Goal: Information Seeking & Learning: Learn about a topic

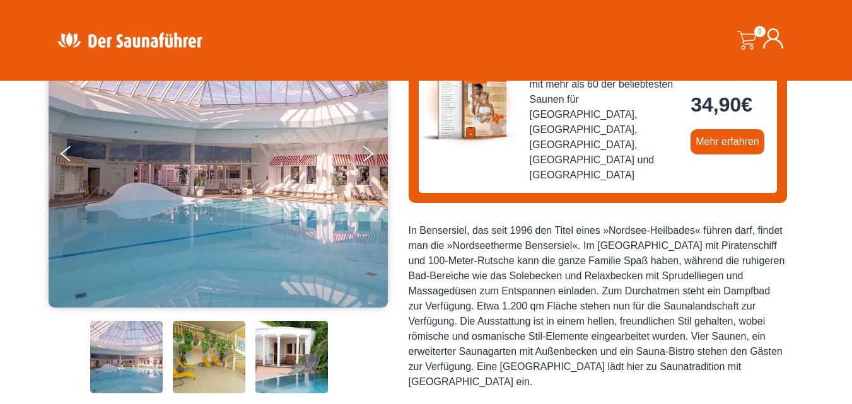
scroll to position [126, 0]
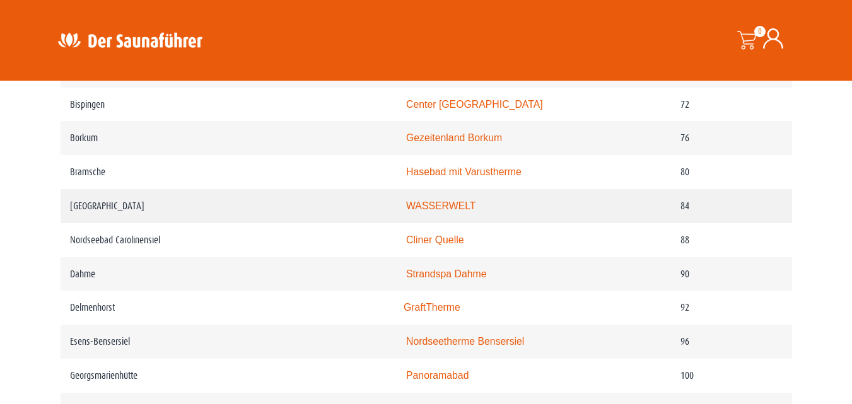
scroll to position [1135, 0]
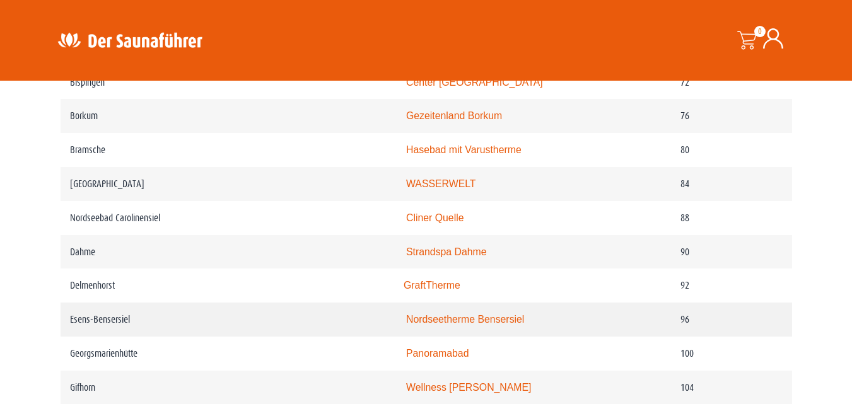
click at [484, 325] on link "Nordseetherme Bensersiel" at bounding box center [465, 319] width 118 height 11
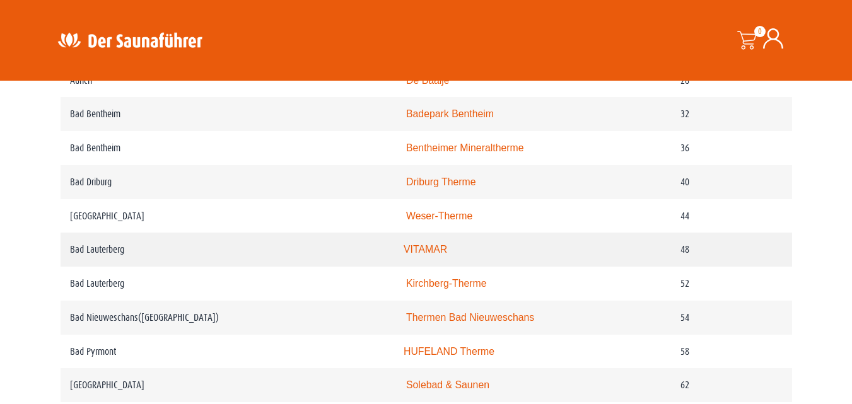
scroll to position [694, 0]
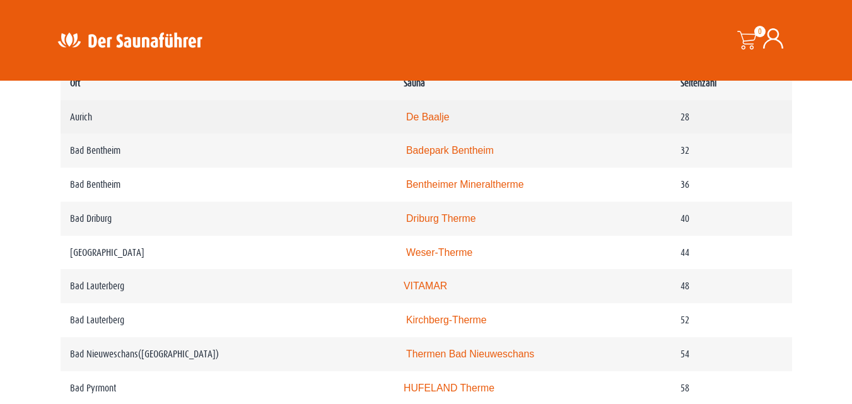
click at [424, 118] on link "De Baalje" at bounding box center [428, 117] width 44 height 11
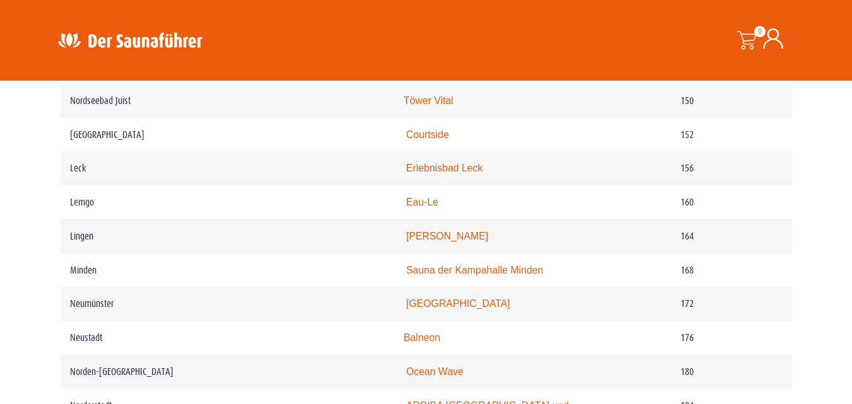
scroll to position [1892, 0]
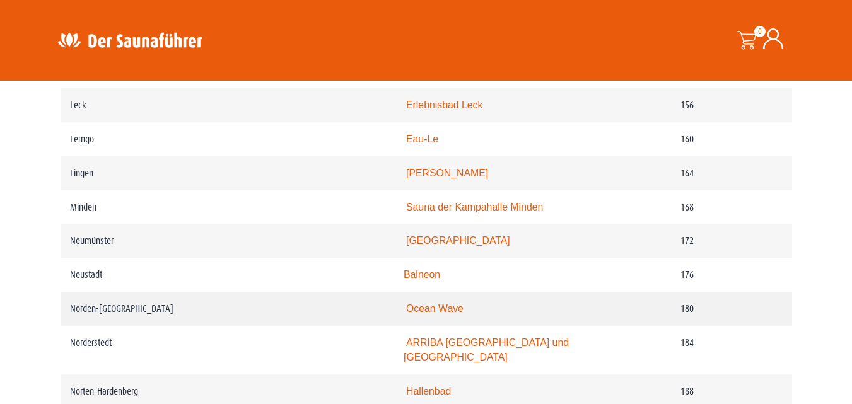
click at [443, 314] on link "Ocean Wave" at bounding box center [434, 308] width 57 height 11
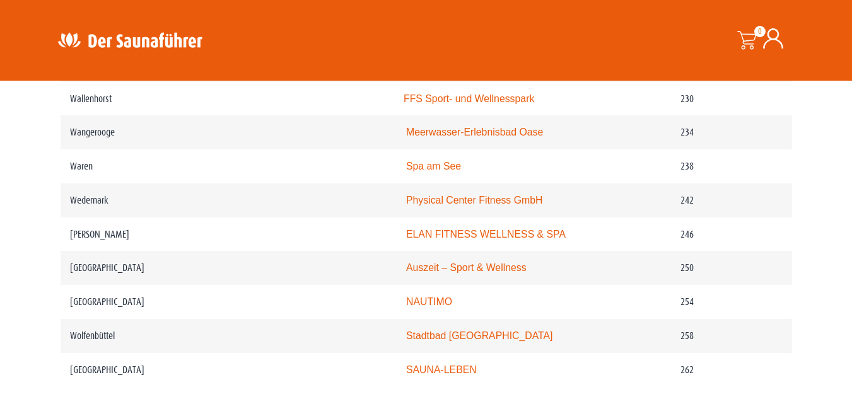
scroll to position [2585, 0]
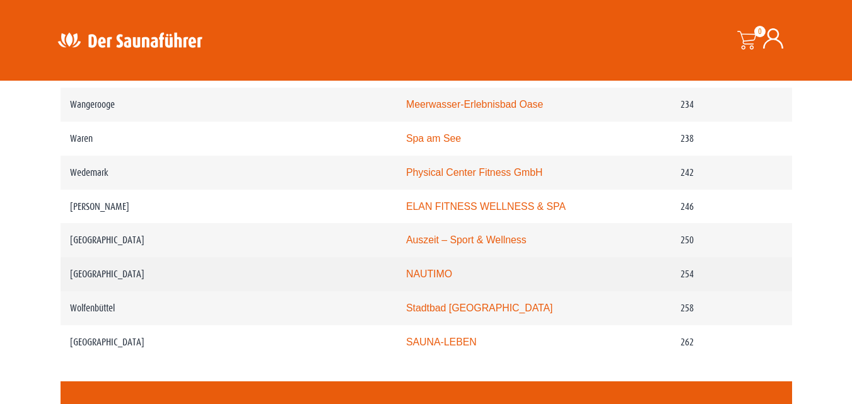
click at [431, 279] on link "NAUTIMO" at bounding box center [429, 274] width 46 height 11
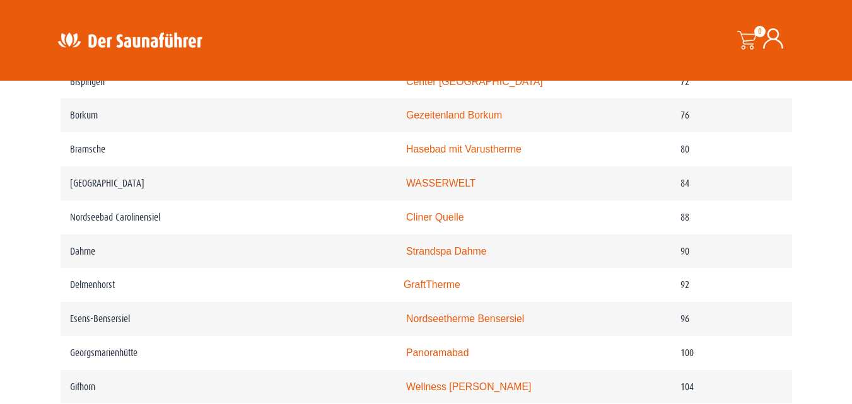
scroll to position [1135, 0]
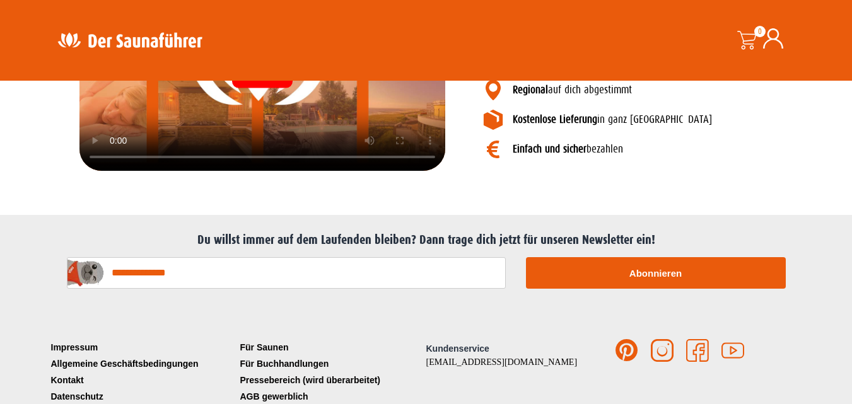
scroll to position [1697, 0]
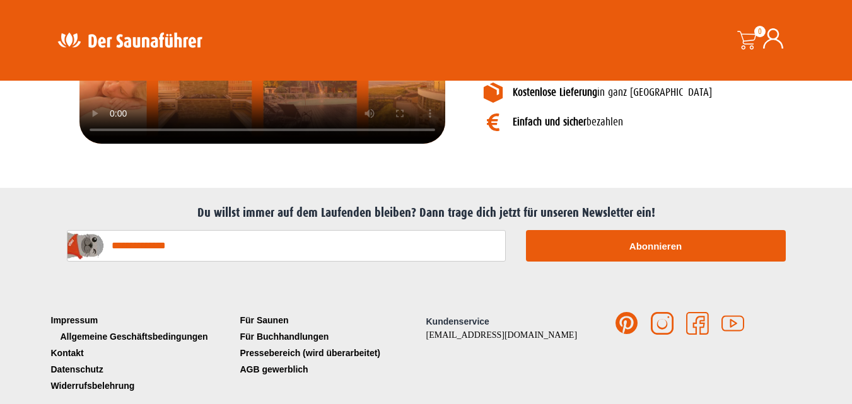
click at [160, 329] on link "Allgemeine Geschäftsbedingungen" at bounding box center [142, 337] width 189 height 16
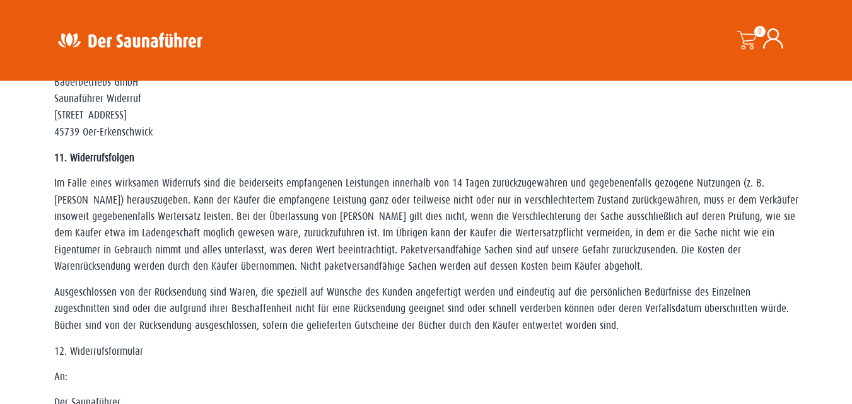
scroll to position [1009, 0]
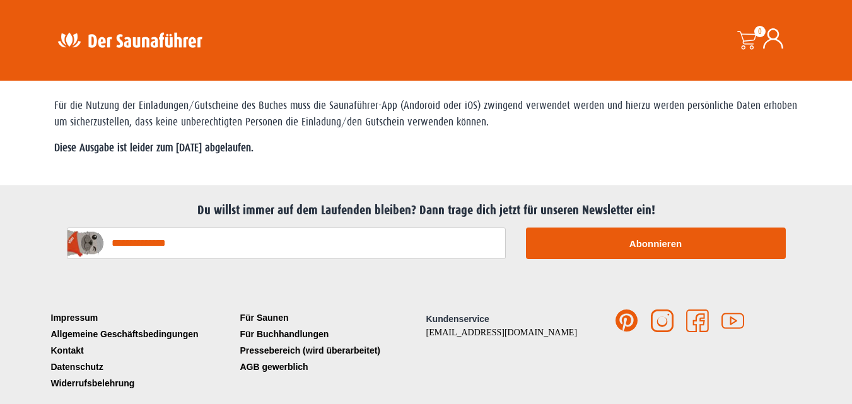
scroll to position [504, 0]
